Goal: Find contact information: Find contact information

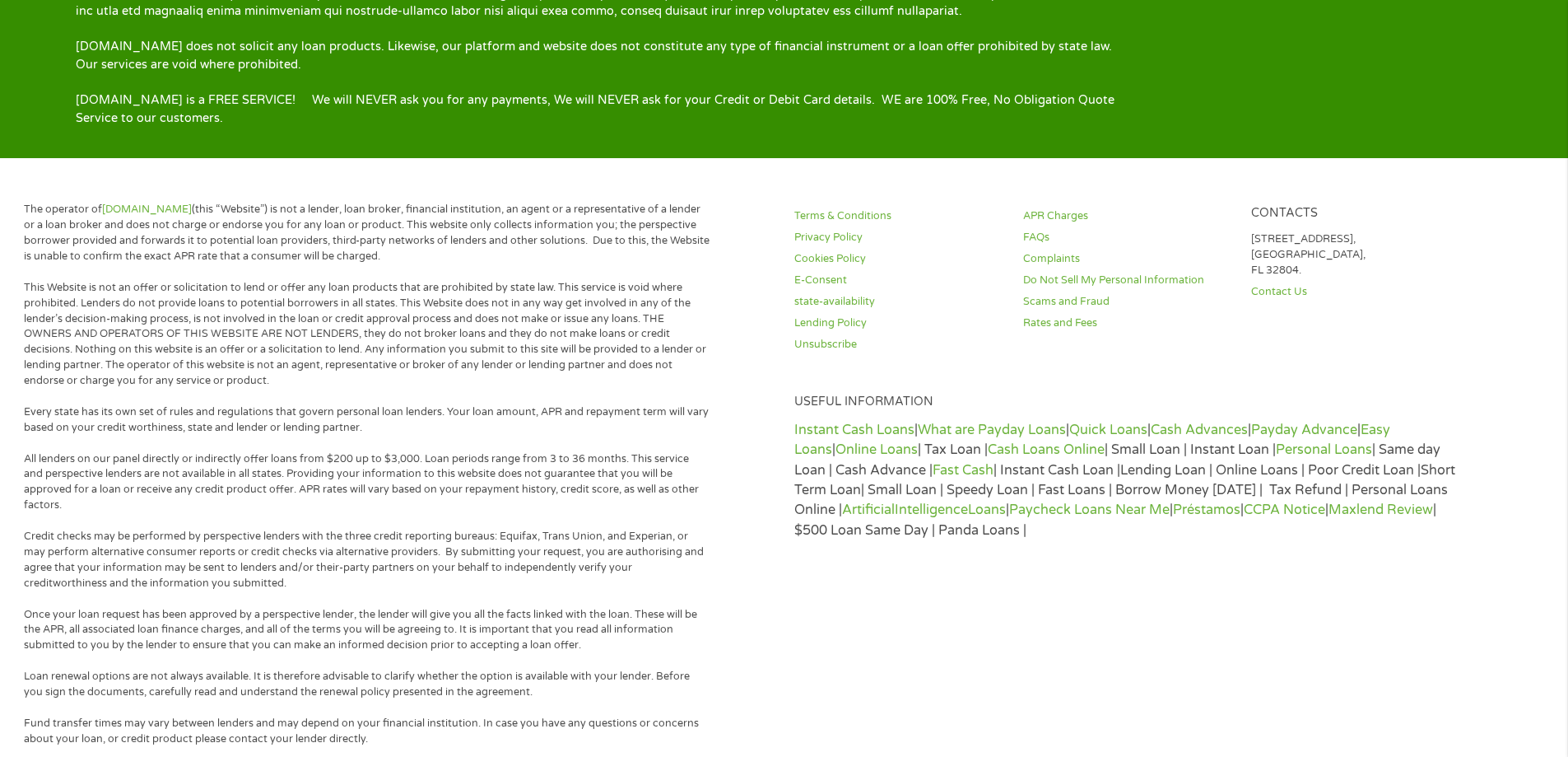
scroll to position [3150, 0]
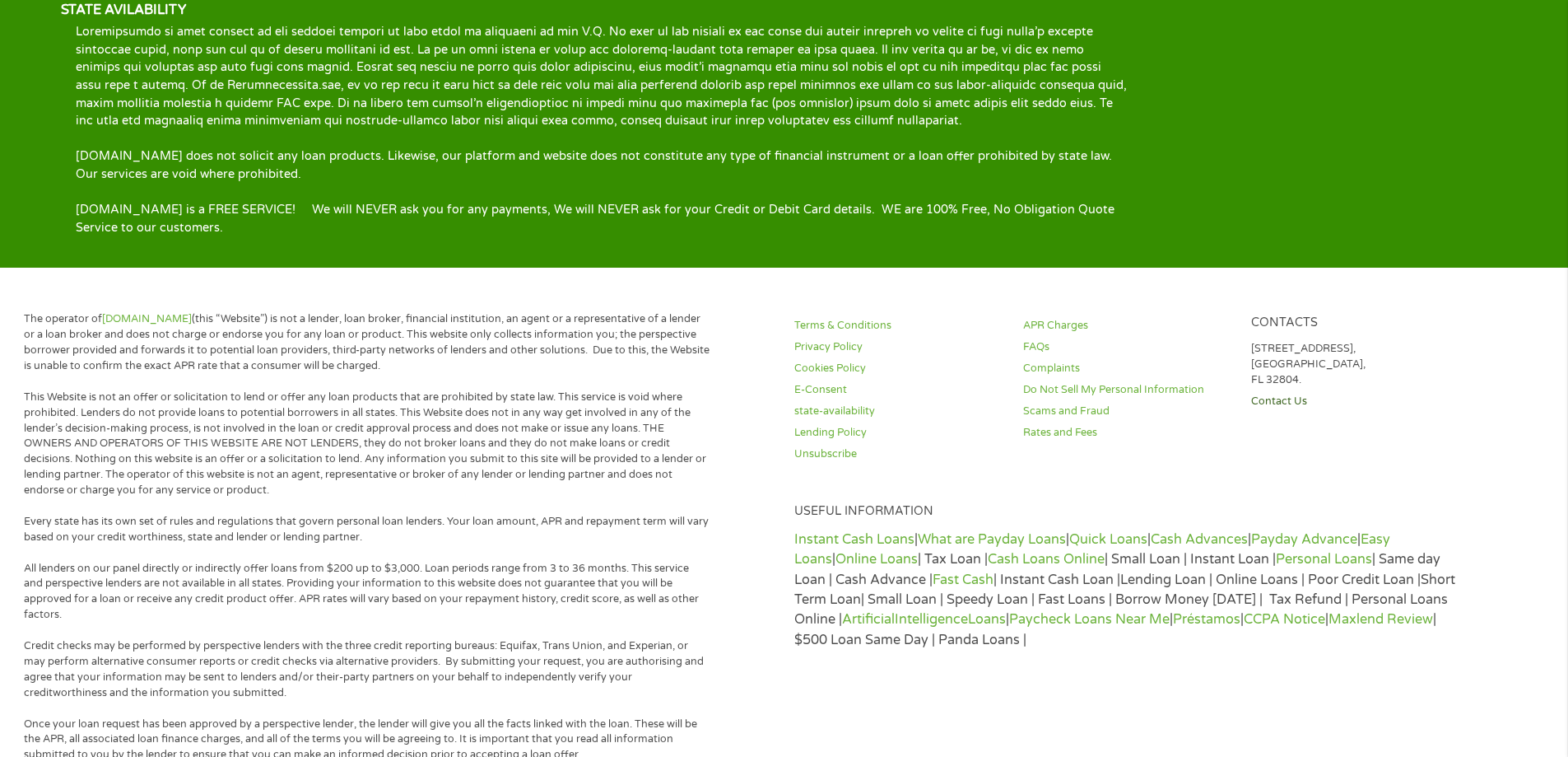
click at [1285, 394] on link "Contact Us" at bounding box center [1355, 401] width 209 height 15
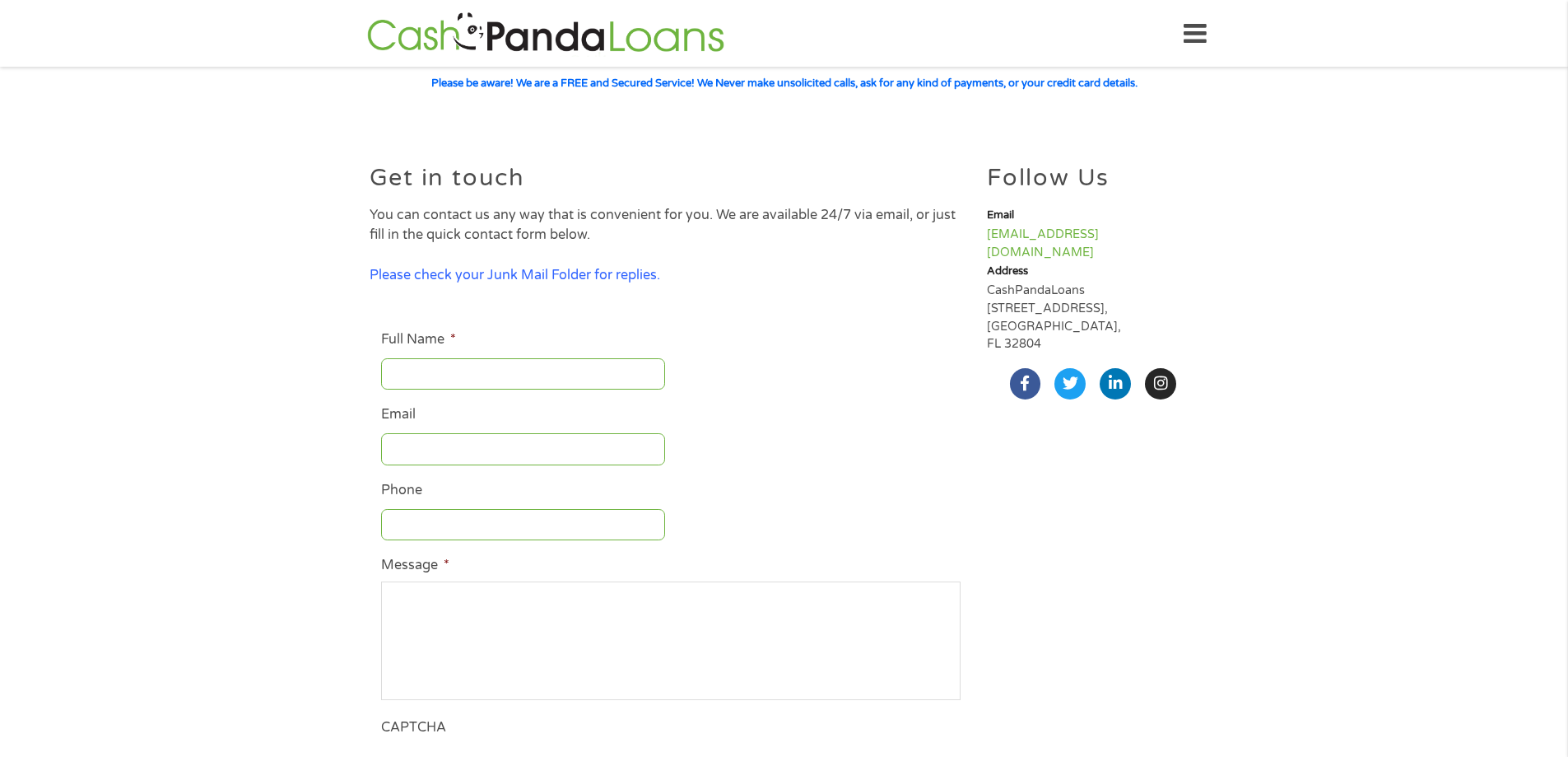
click at [1195, 32] on icon at bounding box center [1194, 34] width 23 height 41
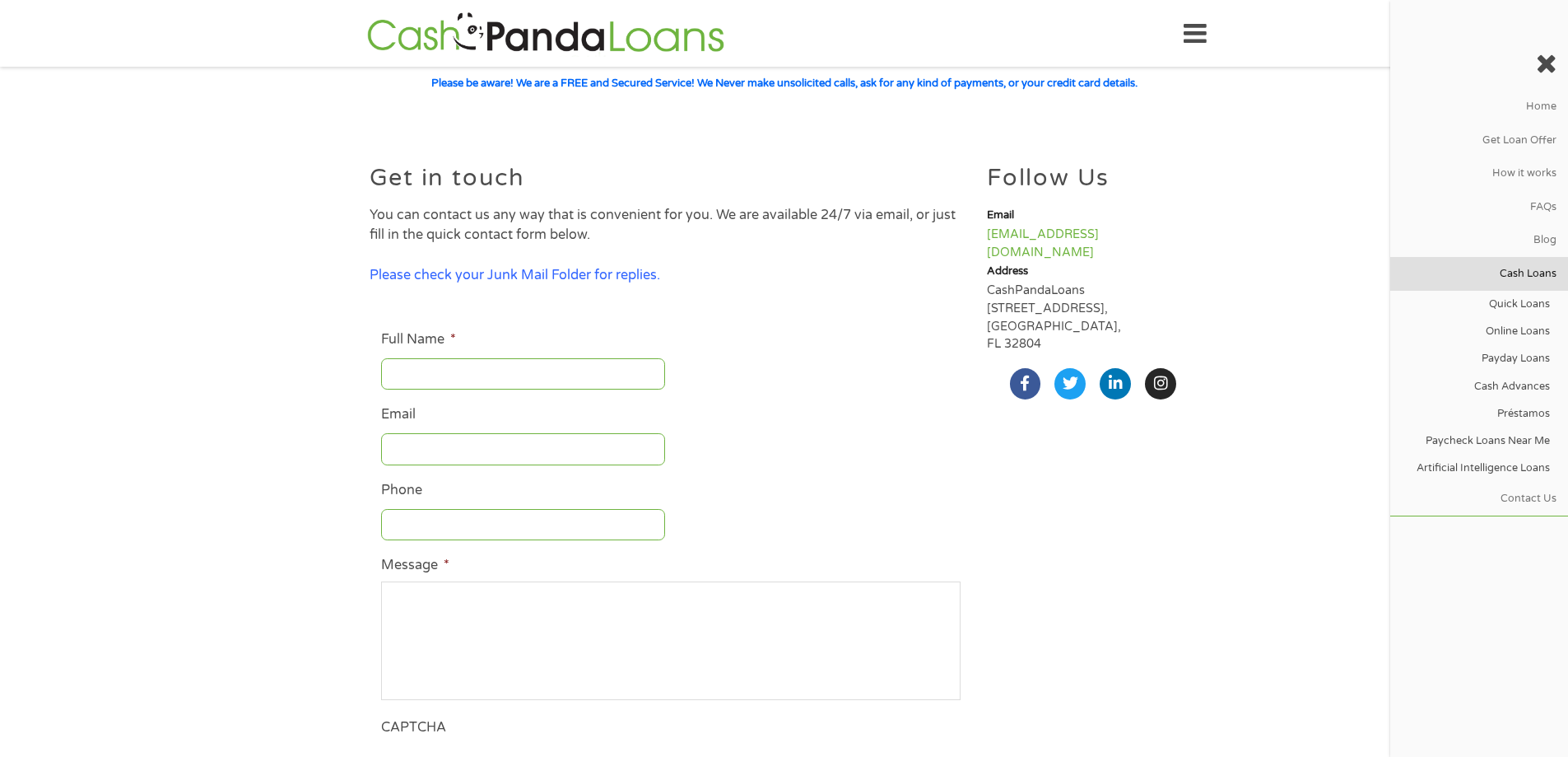
click at [1523, 274] on link "Cash Loans" at bounding box center [1479, 273] width 177 height 33
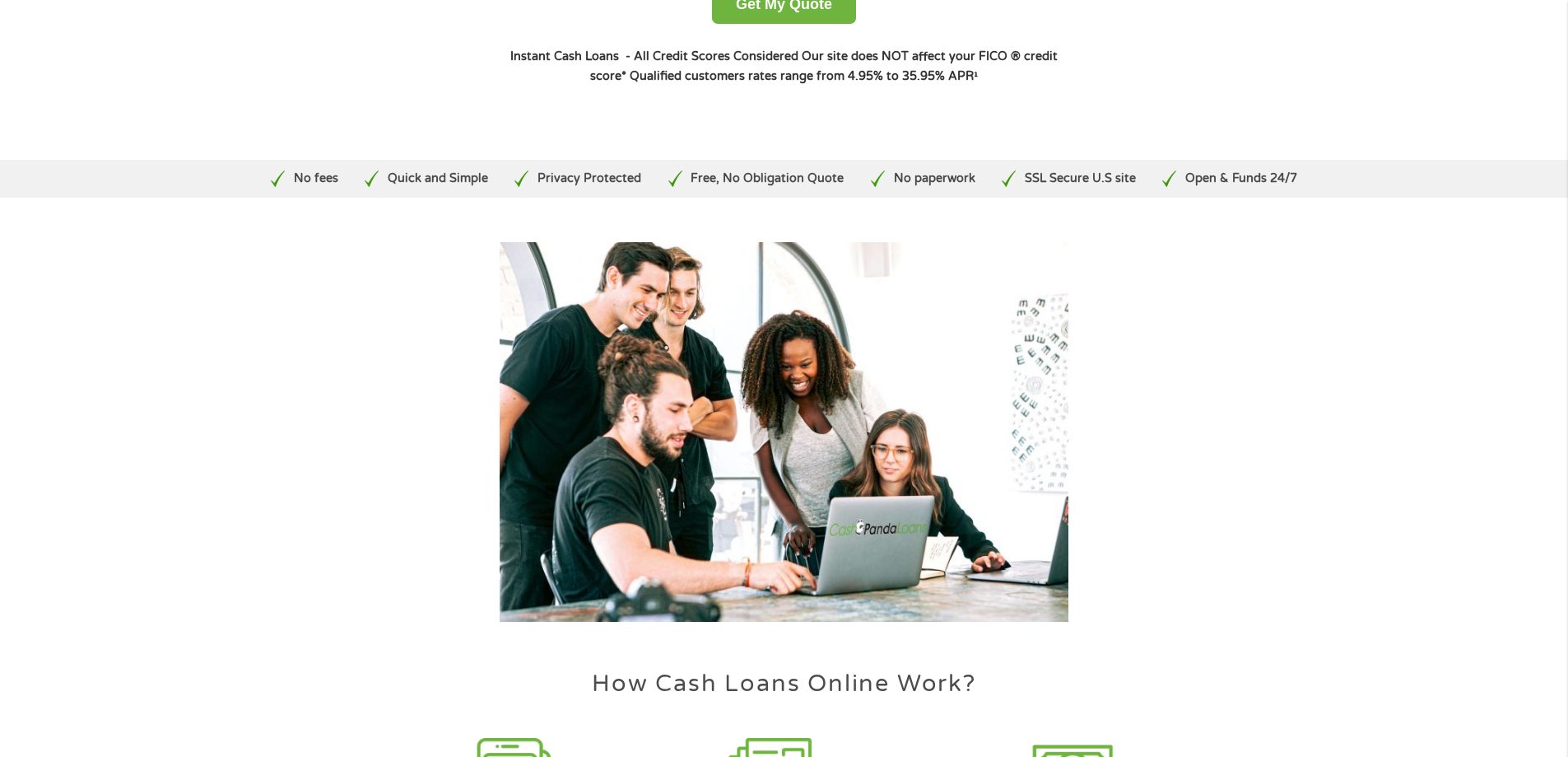
scroll to position [494, 0]
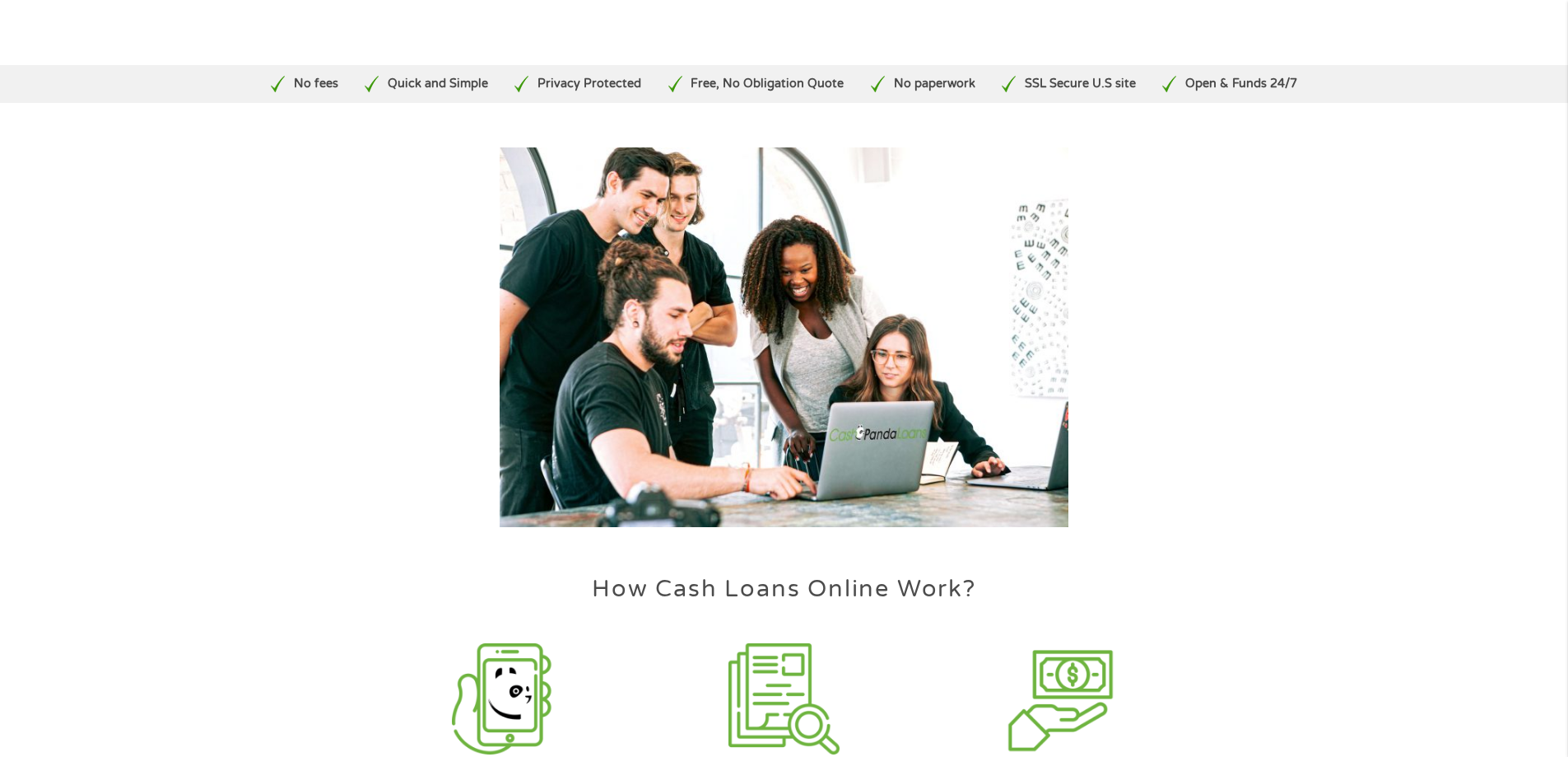
click at [292, 185] on section "How Cash Loans Online Work? Request Online Simply complete our quick, secured a…" at bounding box center [784, 526] width 1568 height 771
